Goal: Transaction & Acquisition: Purchase product/service

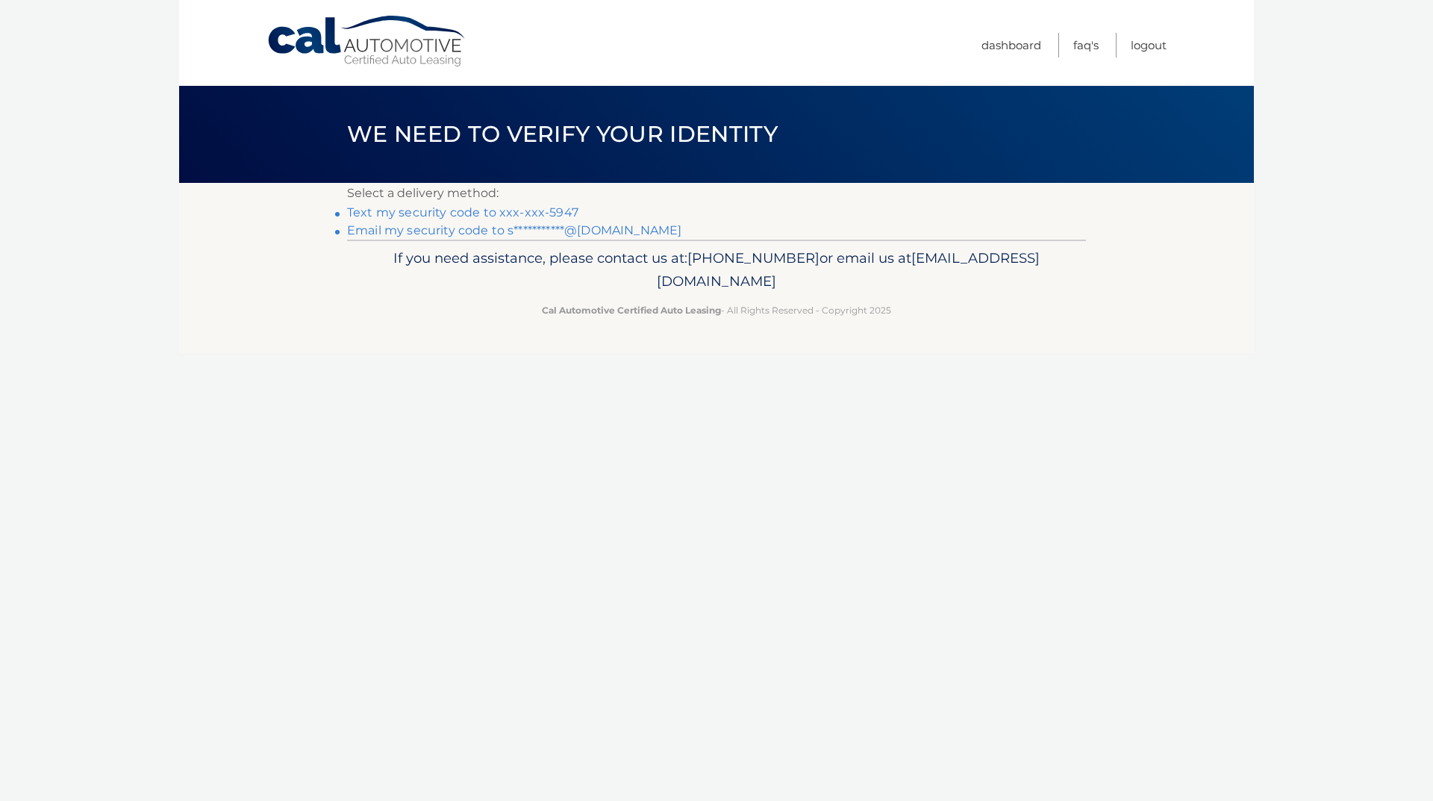
click at [428, 212] on link "Text my security code to xxx-xxx-5947" at bounding box center [462, 212] width 231 height 14
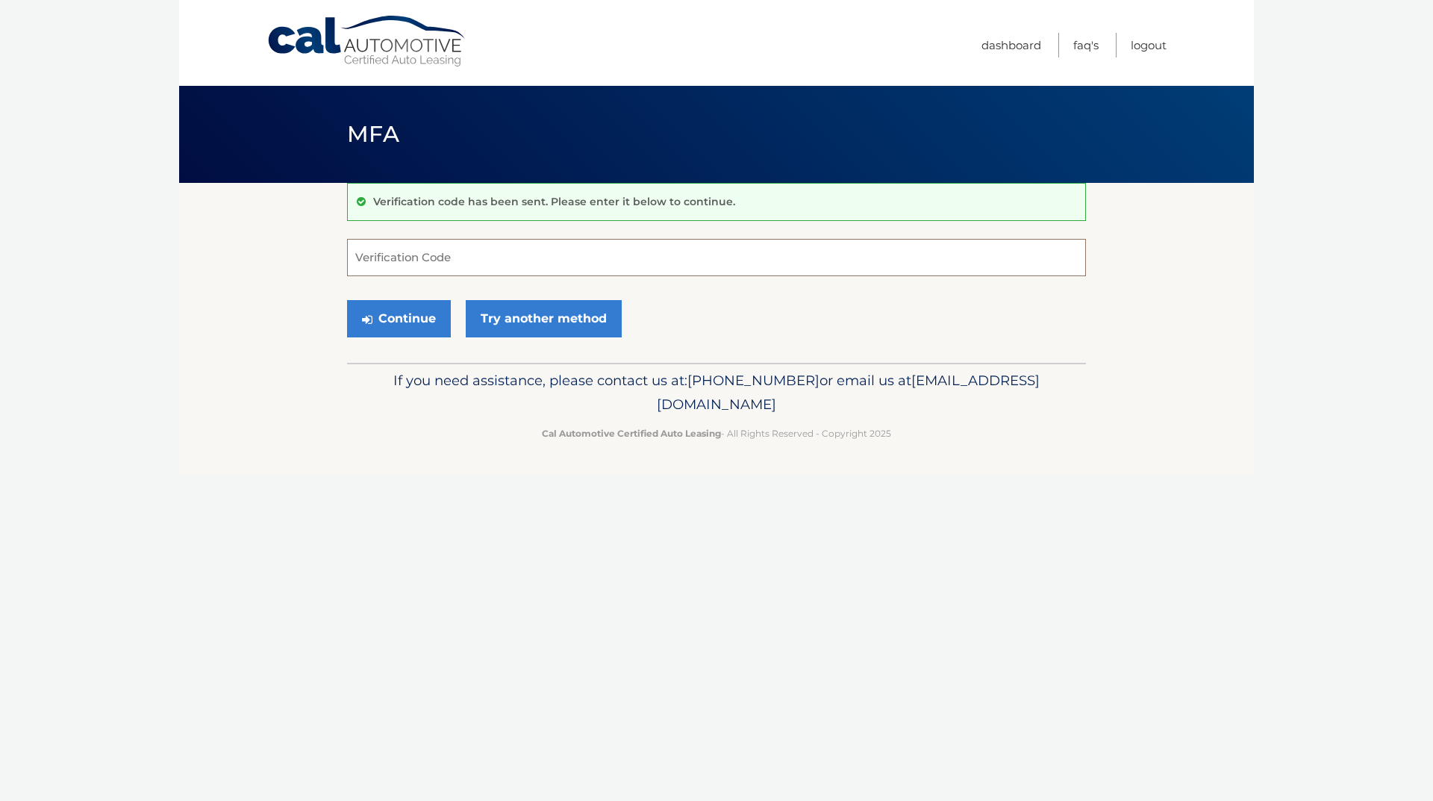
click at [434, 260] on input "Verification Code" at bounding box center [716, 257] width 739 height 37
type input "852640"
click at [395, 319] on button "Continue" at bounding box center [399, 318] width 104 height 37
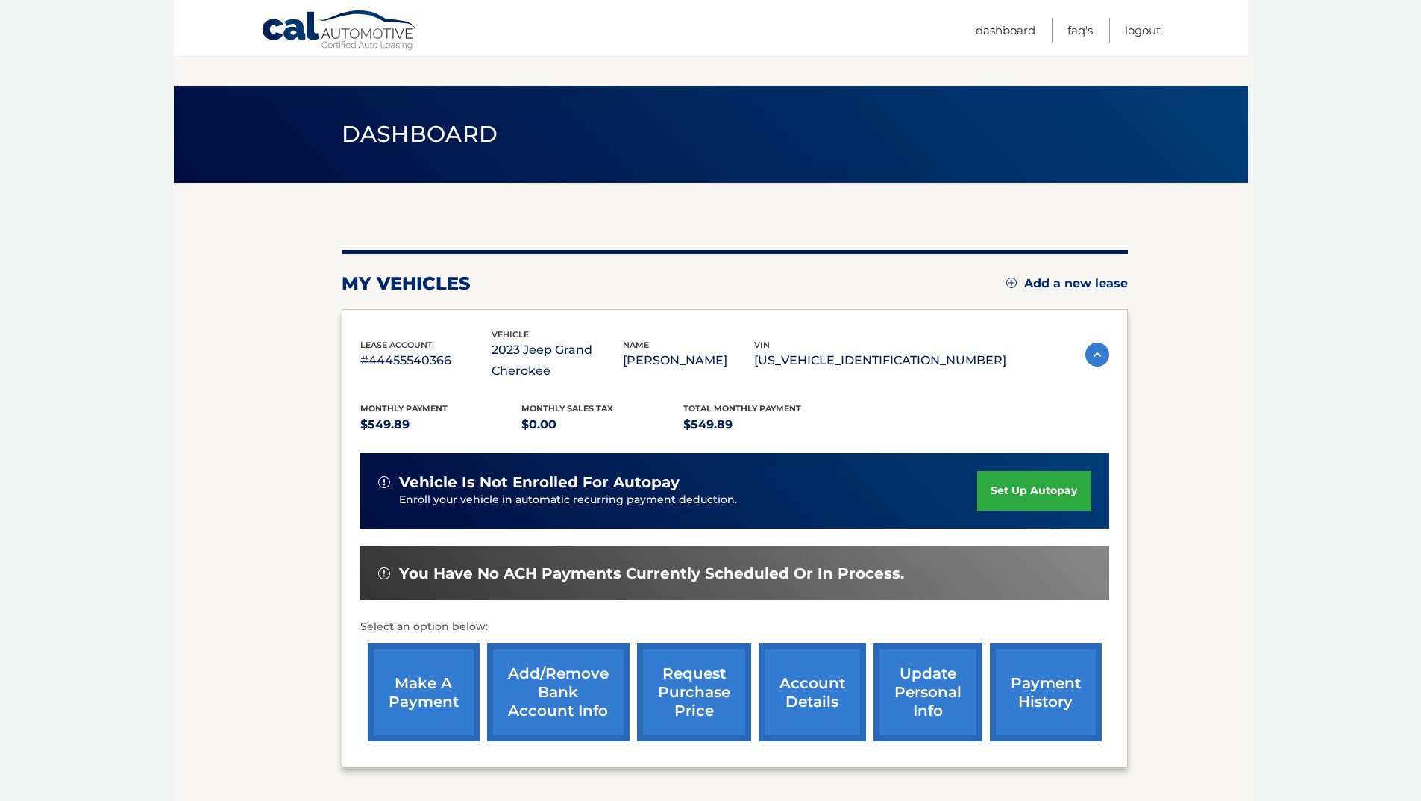
scroll to position [125, 0]
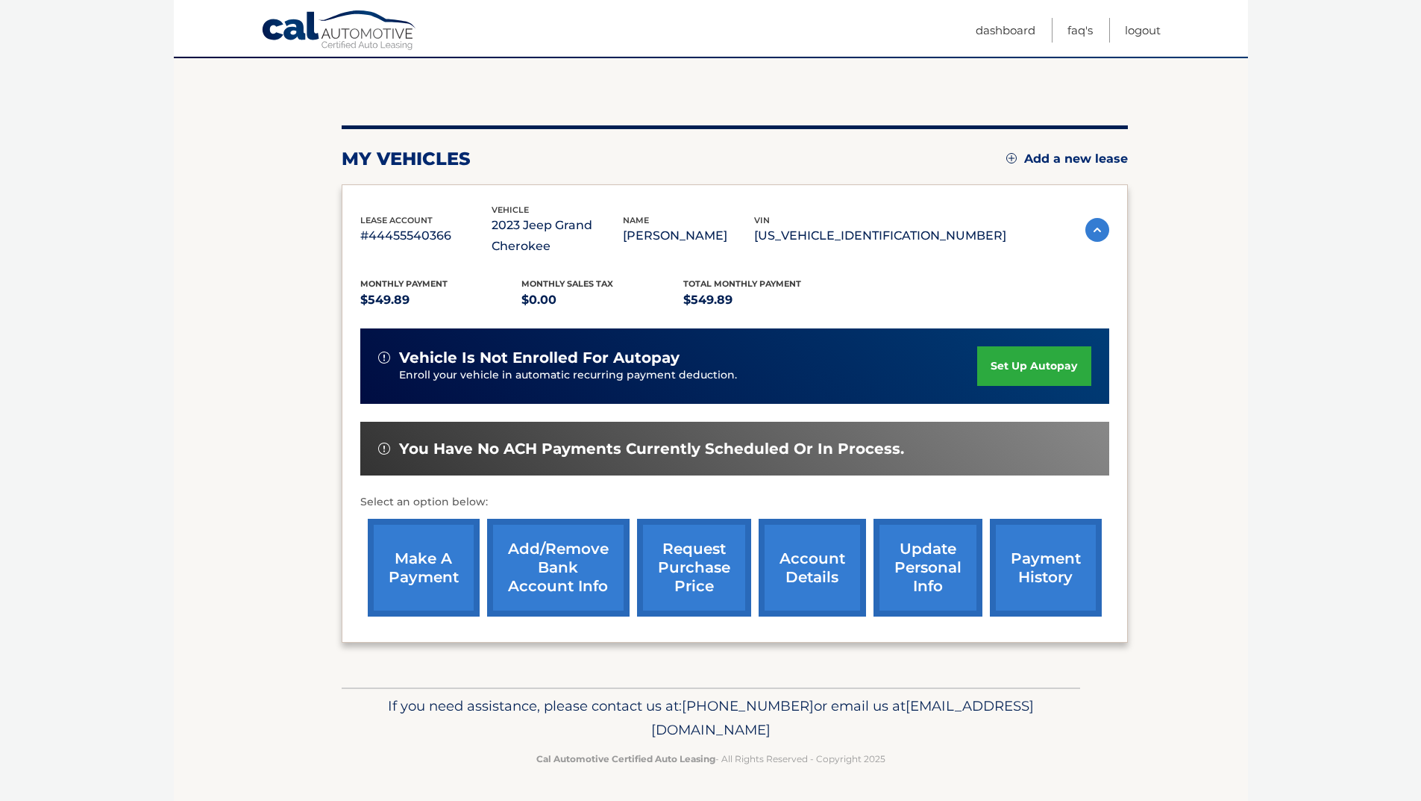
click at [446, 564] on link "make a payment" at bounding box center [424, 568] width 112 height 98
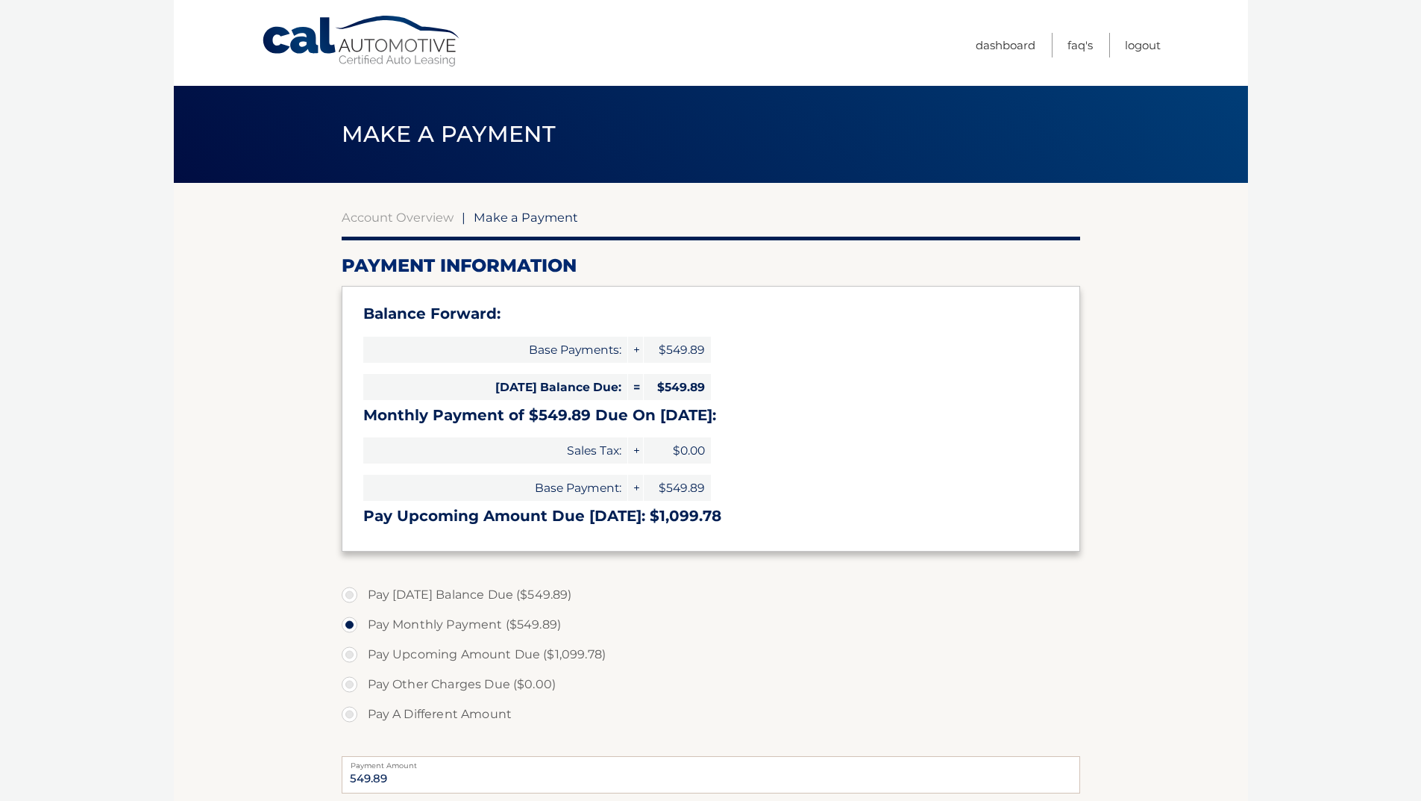
select select "MTA4NWRkZTItODM2OS00NTJhLTg2NTctOGU4OTg4Mjg0N2I3"
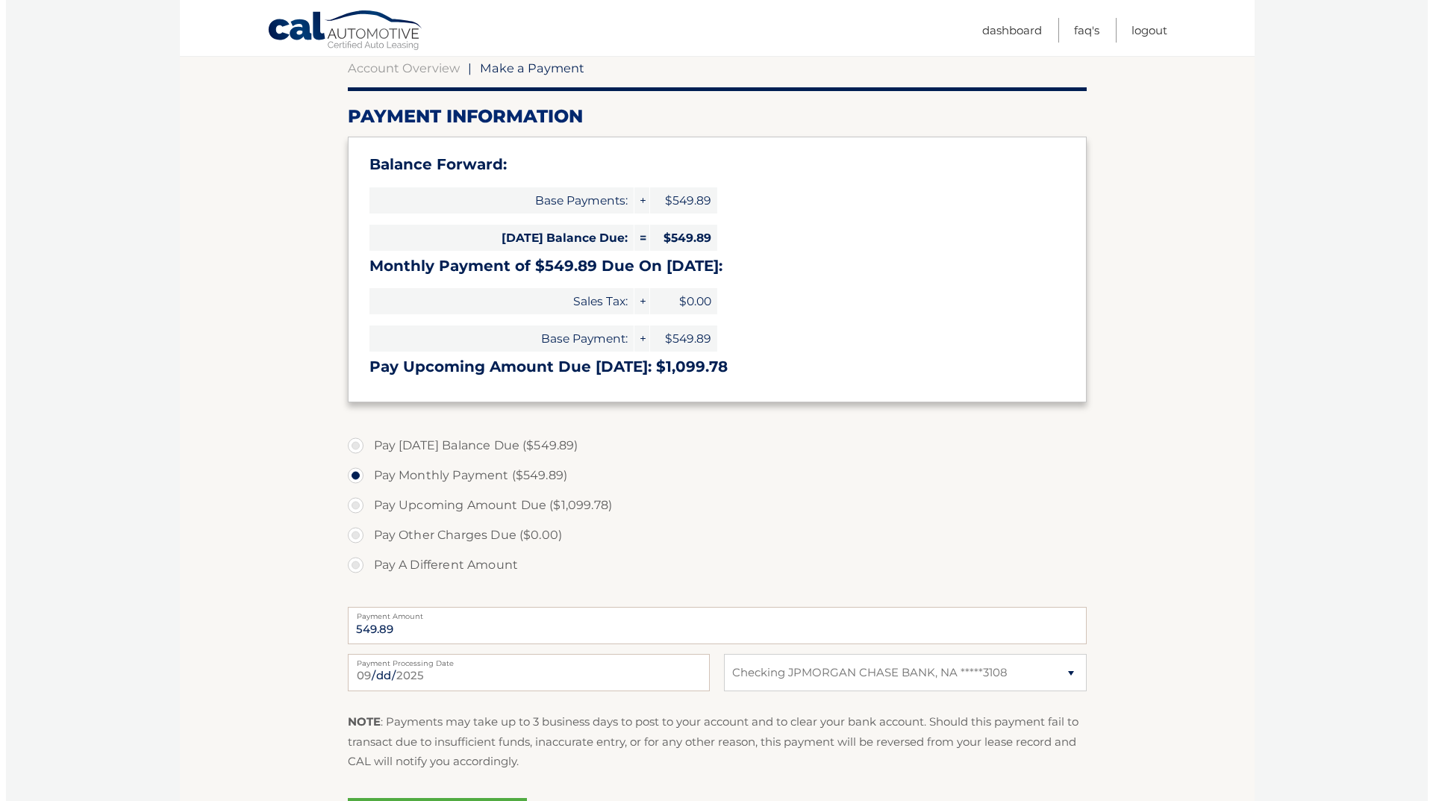
scroll to position [224, 0]
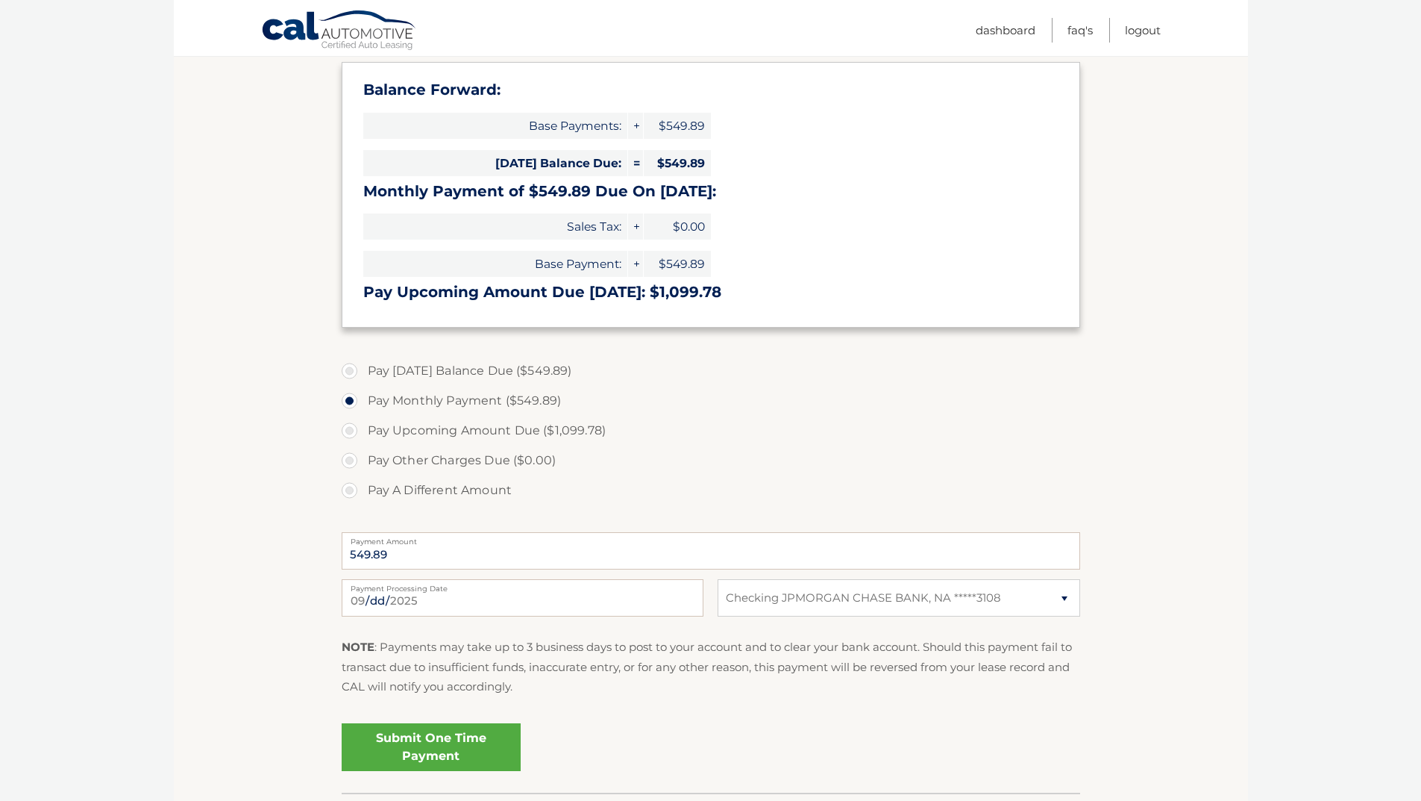
click at [435, 746] on link "Submit One Time Payment" at bounding box center [431, 747] width 179 height 48
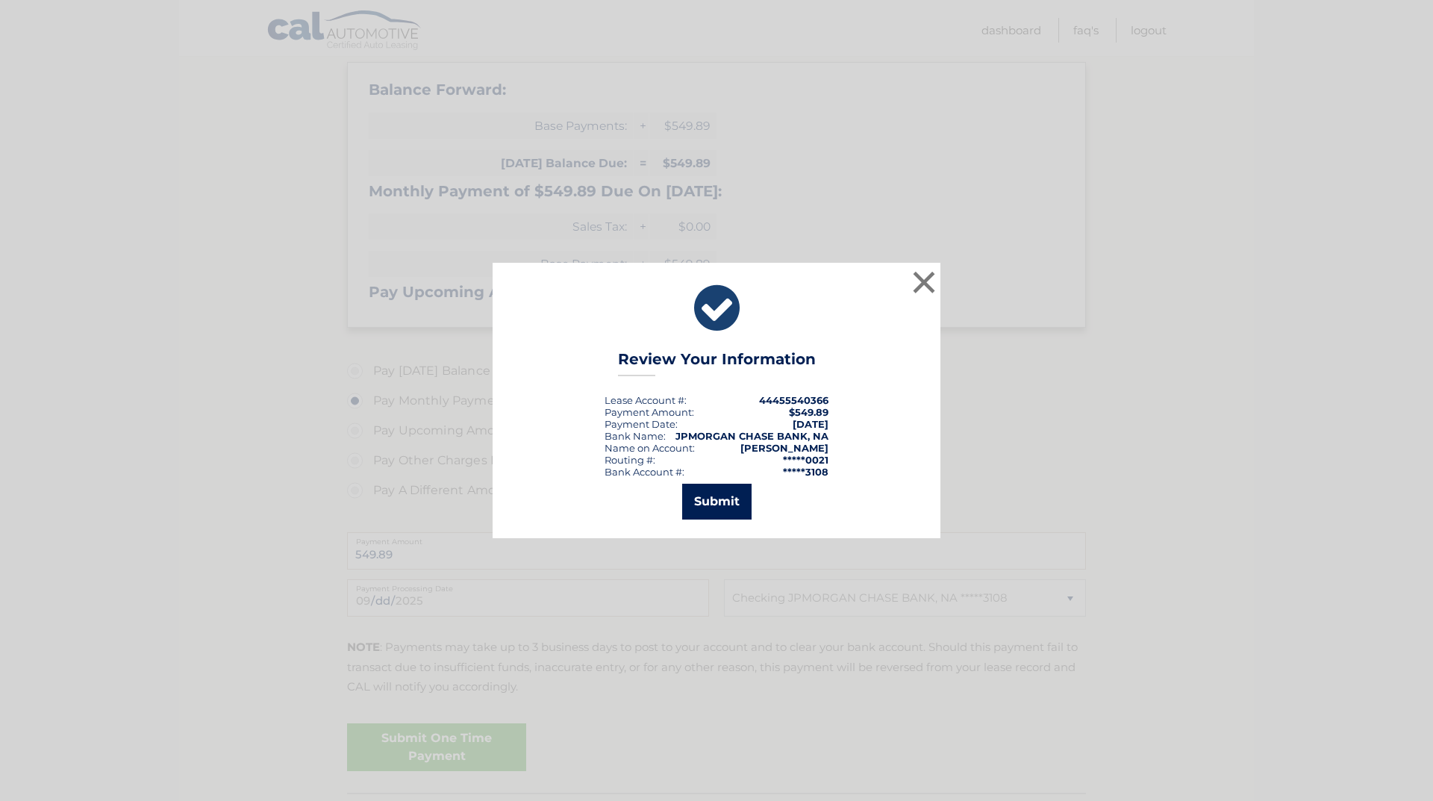
click at [719, 492] on button "Submit" at bounding box center [716, 501] width 69 height 36
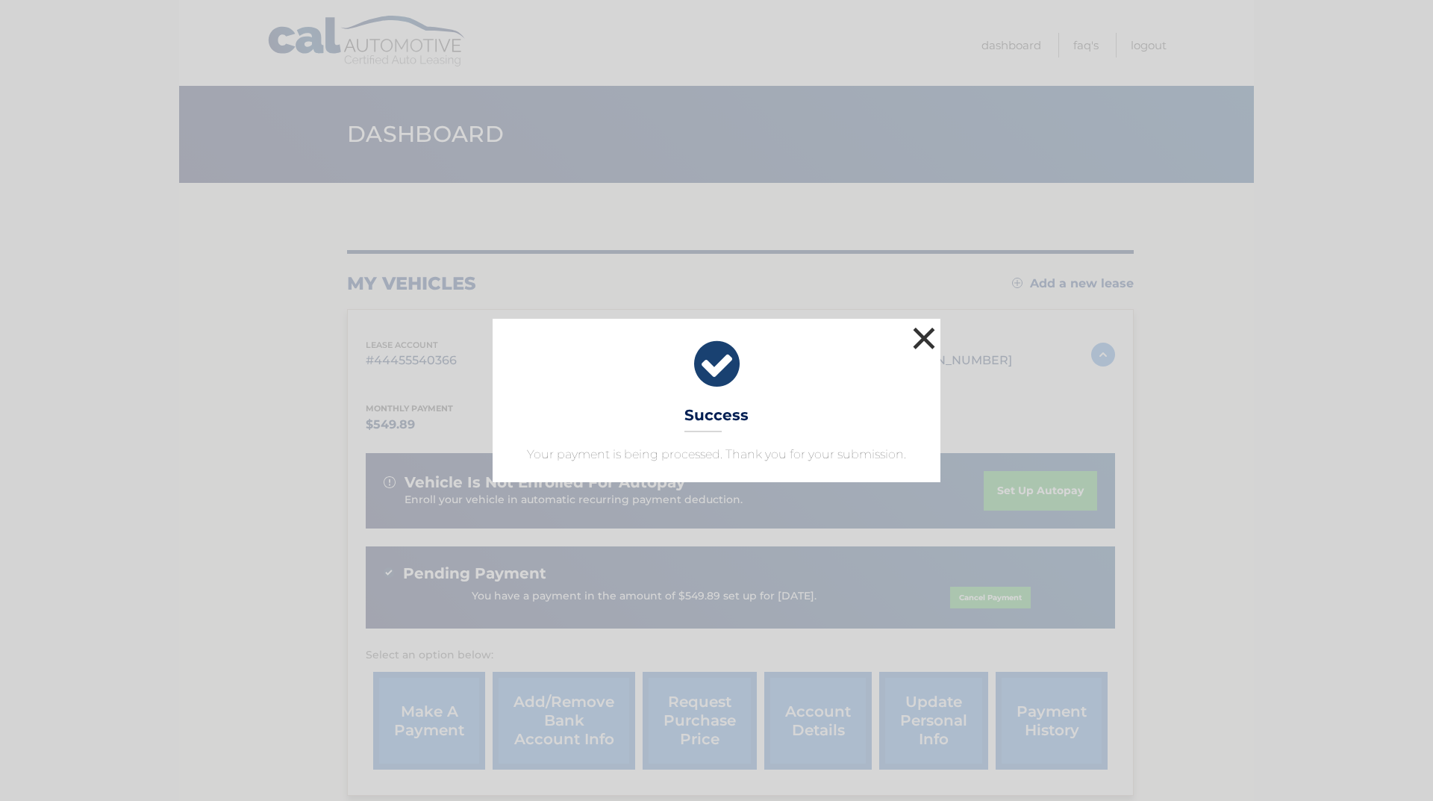
click at [913, 342] on button "×" at bounding box center [924, 338] width 30 height 30
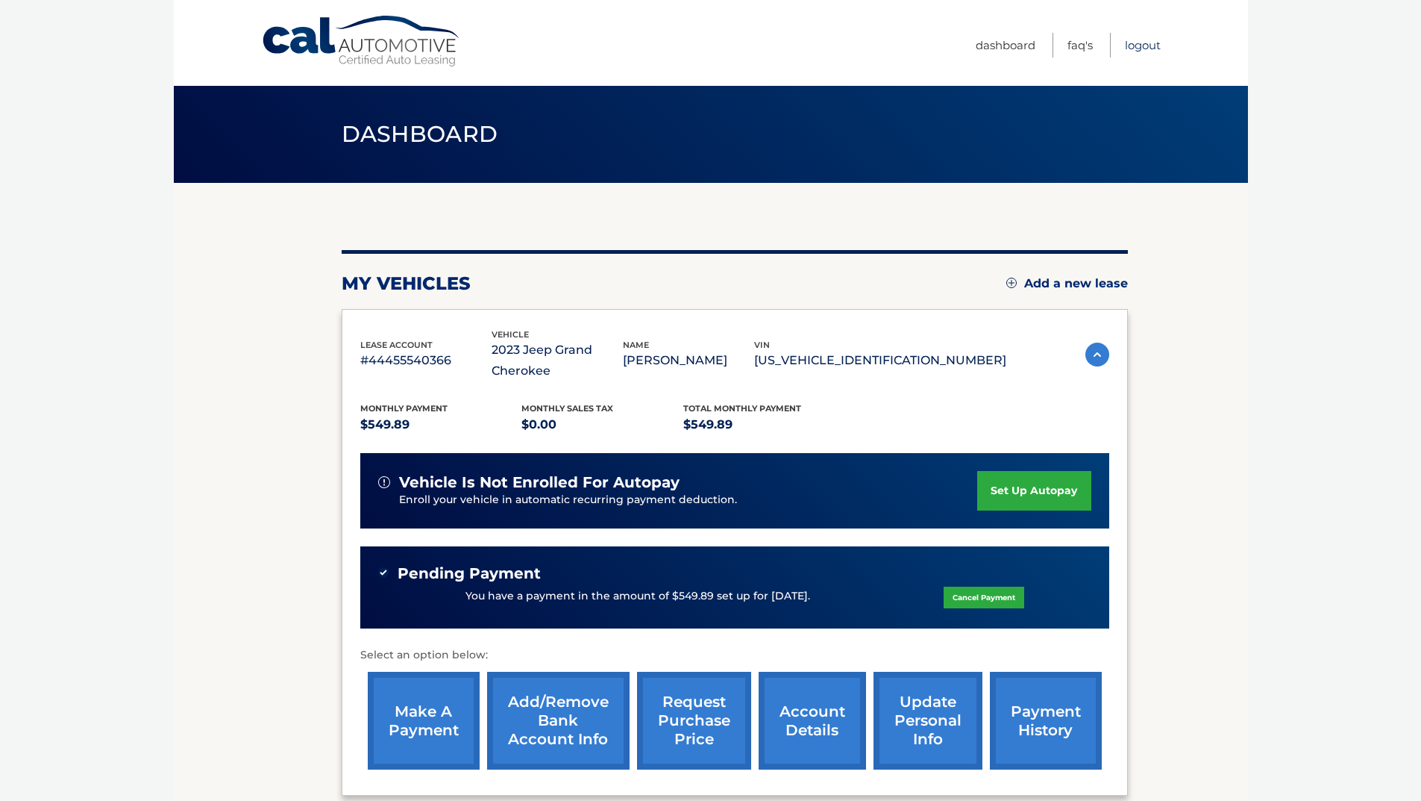
click at [1139, 43] on link "Logout" at bounding box center [1143, 45] width 36 height 25
